Goal: Task Accomplishment & Management: Complete application form

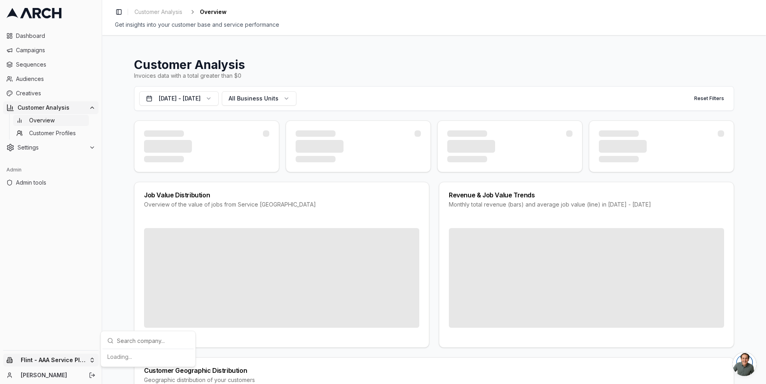
click at [93, 359] on html "Dashboard Campaigns Sequences Audiences Creatives Customer Analysis Overview Cu…" at bounding box center [383, 192] width 766 height 384
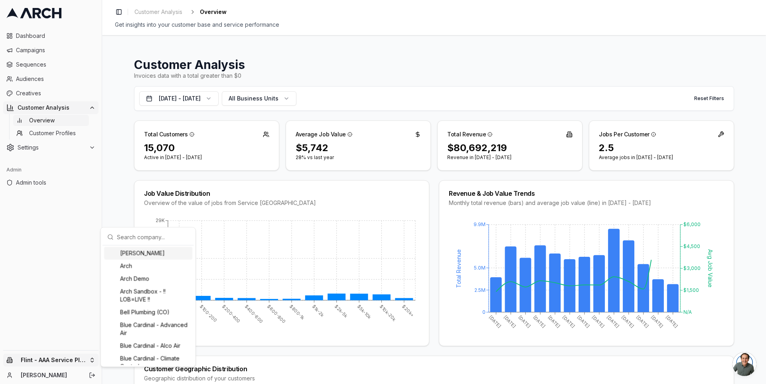
click at [87, 144] on html "Dashboard Campaigns Sequences Audiences Creatives Customer Analysis Overview Cu…" at bounding box center [383, 192] width 766 height 384
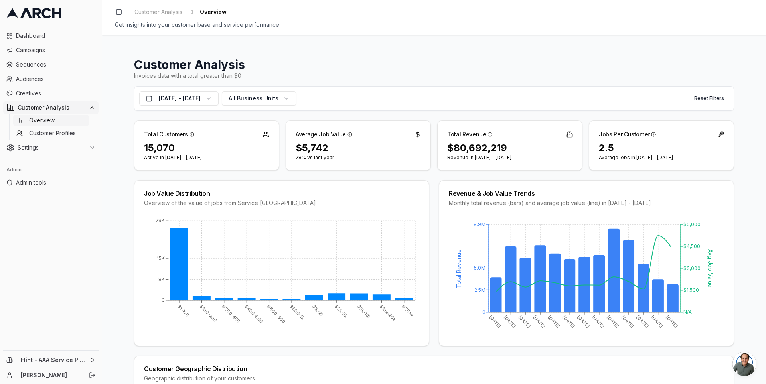
click at [87, 144] on div "Settings" at bounding box center [50, 148] width 89 height 8
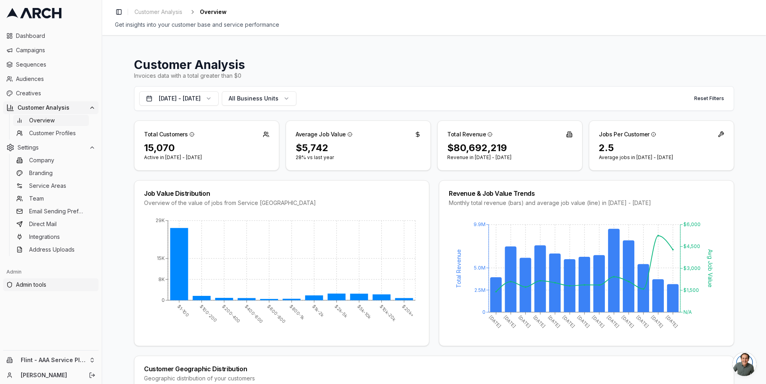
click at [49, 283] on span "Admin tools" at bounding box center [55, 285] width 79 height 8
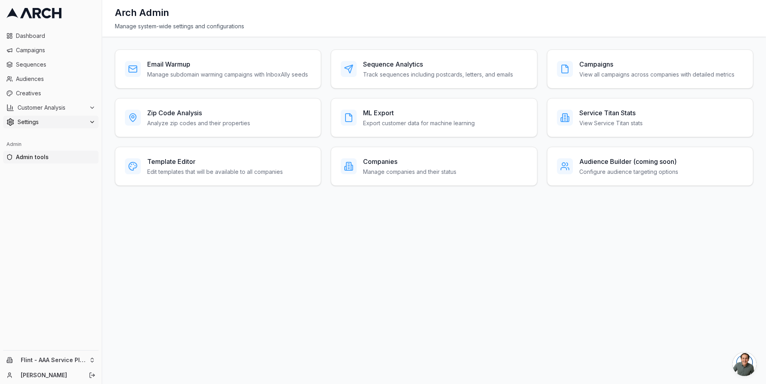
click at [77, 124] on span "Settings" at bounding box center [52, 122] width 68 height 8
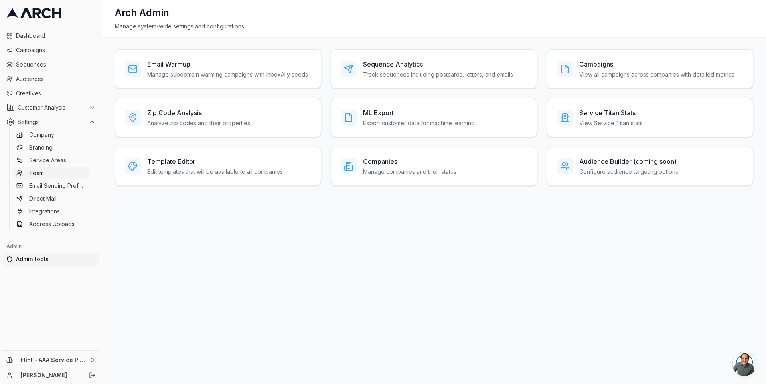
click at [47, 171] on link "Team" at bounding box center [51, 173] width 76 height 11
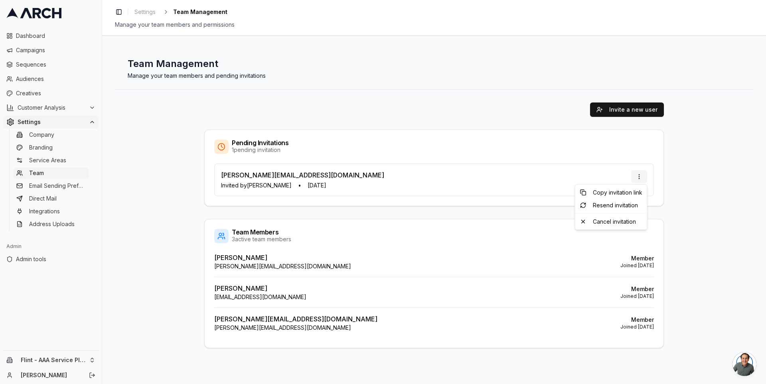
click at [641, 176] on html "Dashboard Campaigns Sequences Audiences Creatives Customer Analysis Settings Co…" at bounding box center [383, 192] width 766 height 384
click at [622, 223] on div "Cancel invitation" at bounding box center [611, 221] width 69 height 13
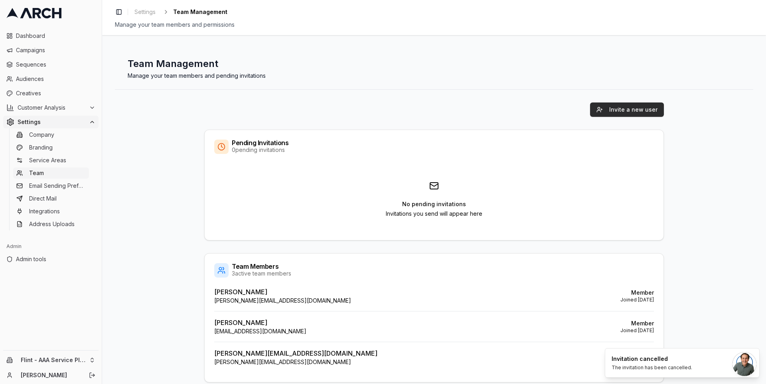
click at [601, 108] on button "Invite a new user" at bounding box center [627, 109] width 74 height 14
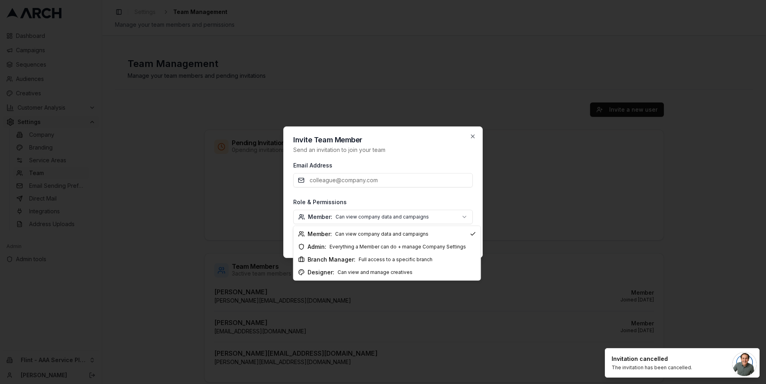
click at [426, 215] on body "Dashboard Campaigns Sequences Audiences Creatives Customer Analysis Settings Co…" at bounding box center [383, 192] width 766 height 384
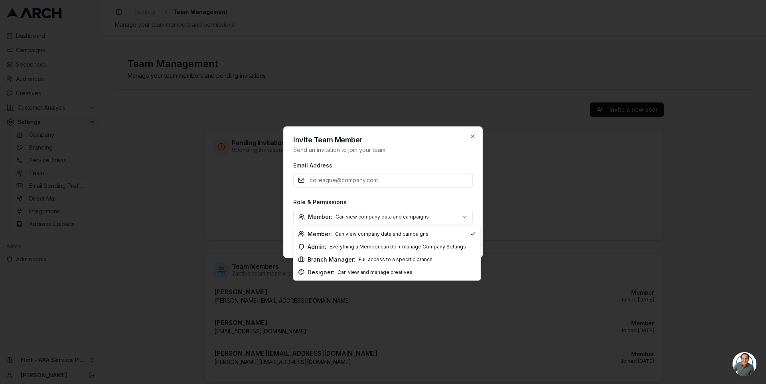
select select "company_admin"
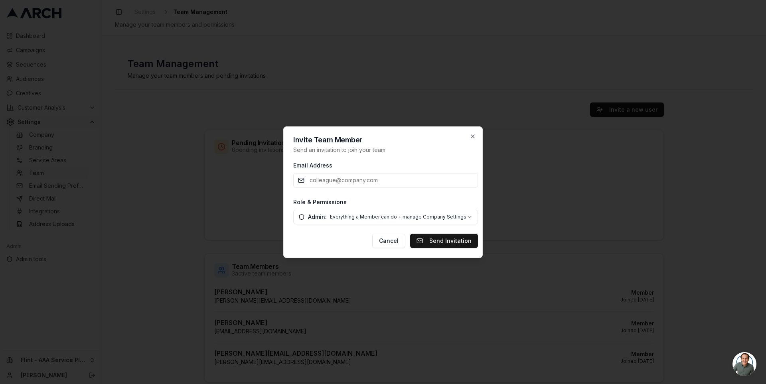
click at [365, 181] on input "Email Address" at bounding box center [385, 180] width 185 height 14
type input "[PERSON_NAME][EMAIL_ADDRESS][DOMAIN_NAME]"
click at [448, 237] on button "Send Invitation" at bounding box center [444, 241] width 68 height 14
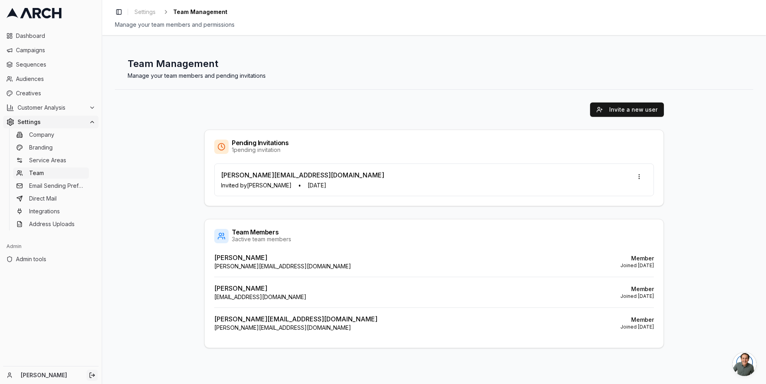
click at [92, 375] on line "Log out" at bounding box center [92, 375] width 3 height 0
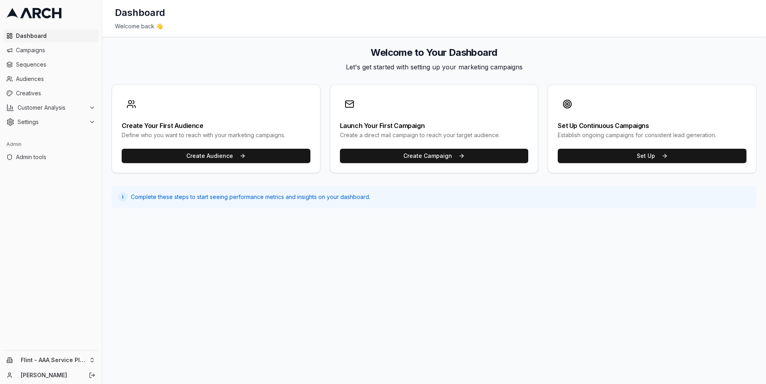
click at [85, 376] on div "[PERSON_NAME]" at bounding box center [50, 375] width 95 height 11
click at [92, 376] on icon "Log out" at bounding box center [92, 375] width 6 height 6
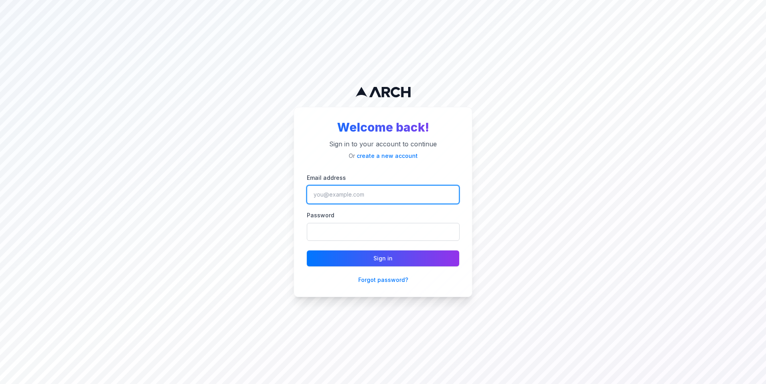
type input "jono"
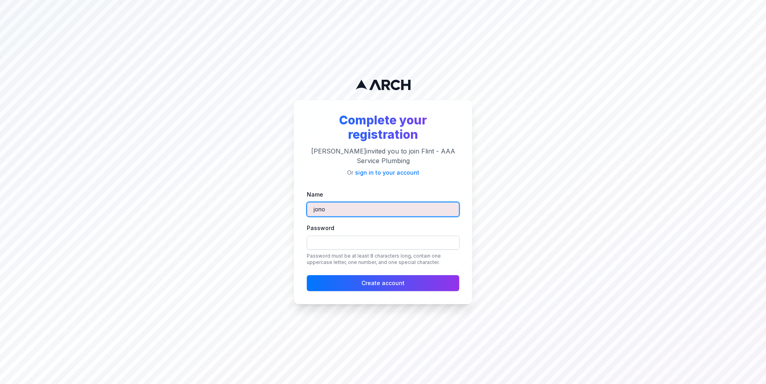
click at [367, 206] on input "jono" at bounding box center [383, 209] width 152 height 14
type input "[PERSON_NAME][EMAIL_ADDRESS][DOMAIN_NAME]"
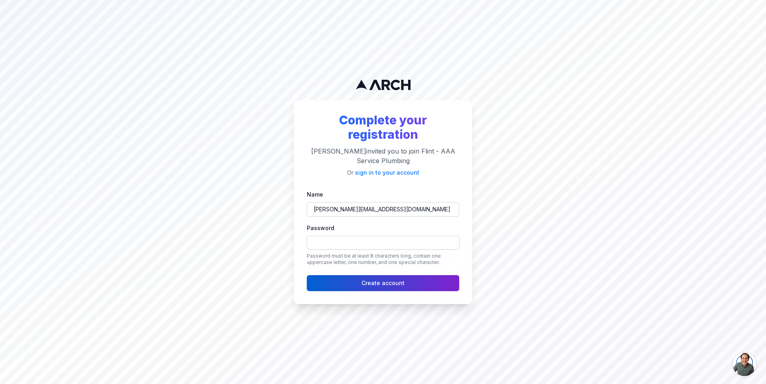
click at [326, 280] on button "Create account" at bounding box center [383, 283] width 152 height 16
